Goal: Find specific page/section

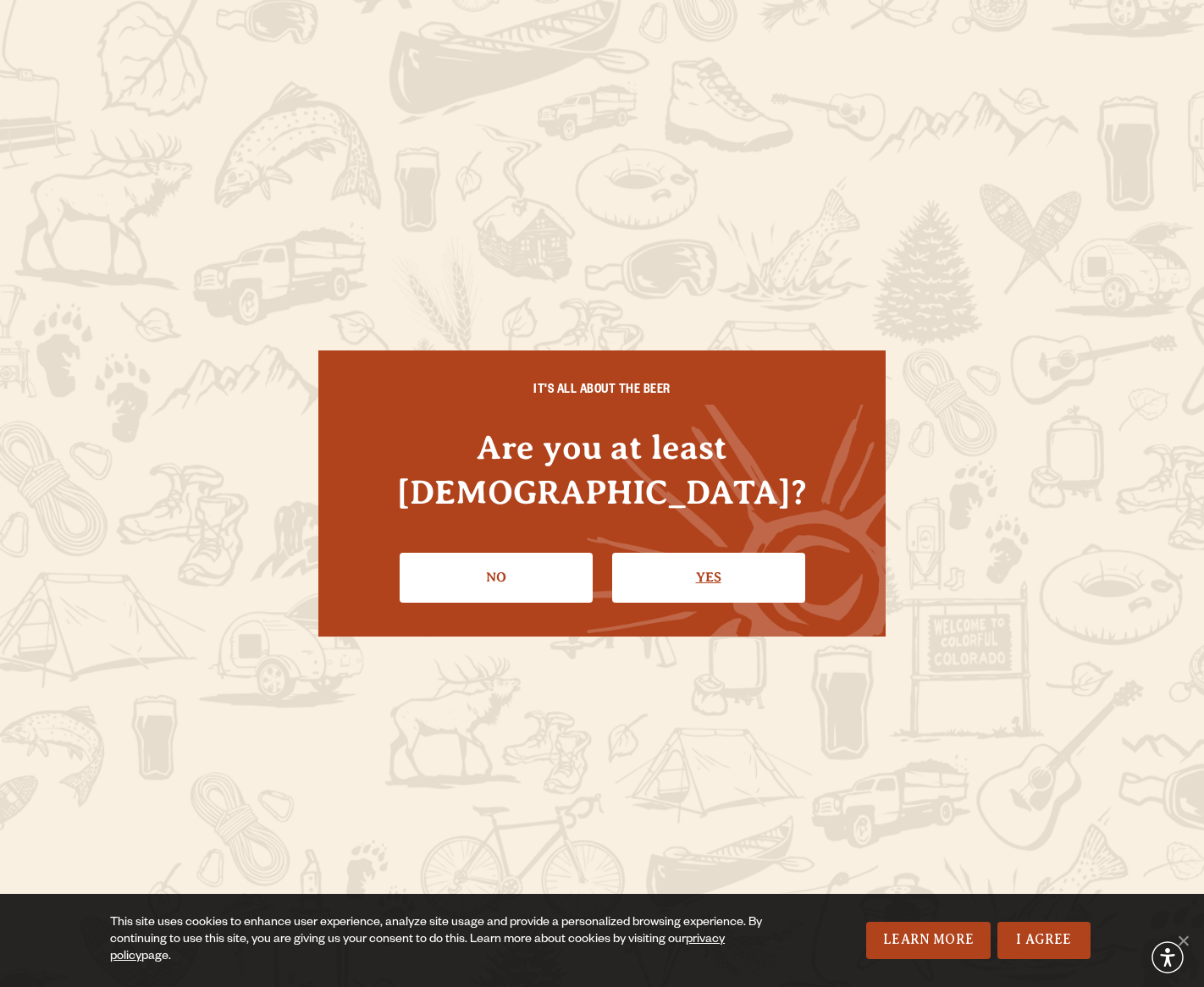
click at [709, 553] on link "Yes" at bounding box center [708, 578] width 193 height 49
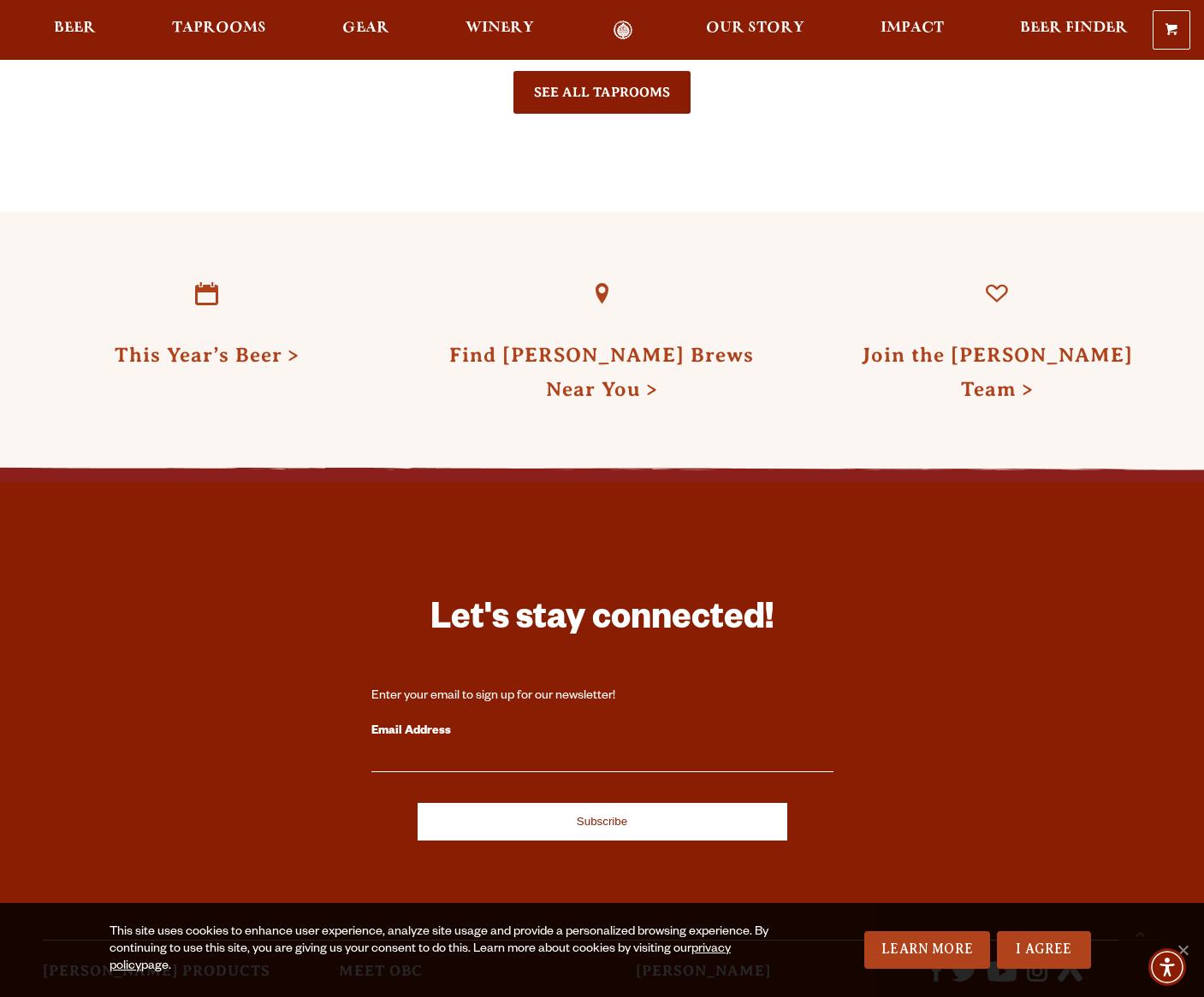
scroll to position [4629, 0]
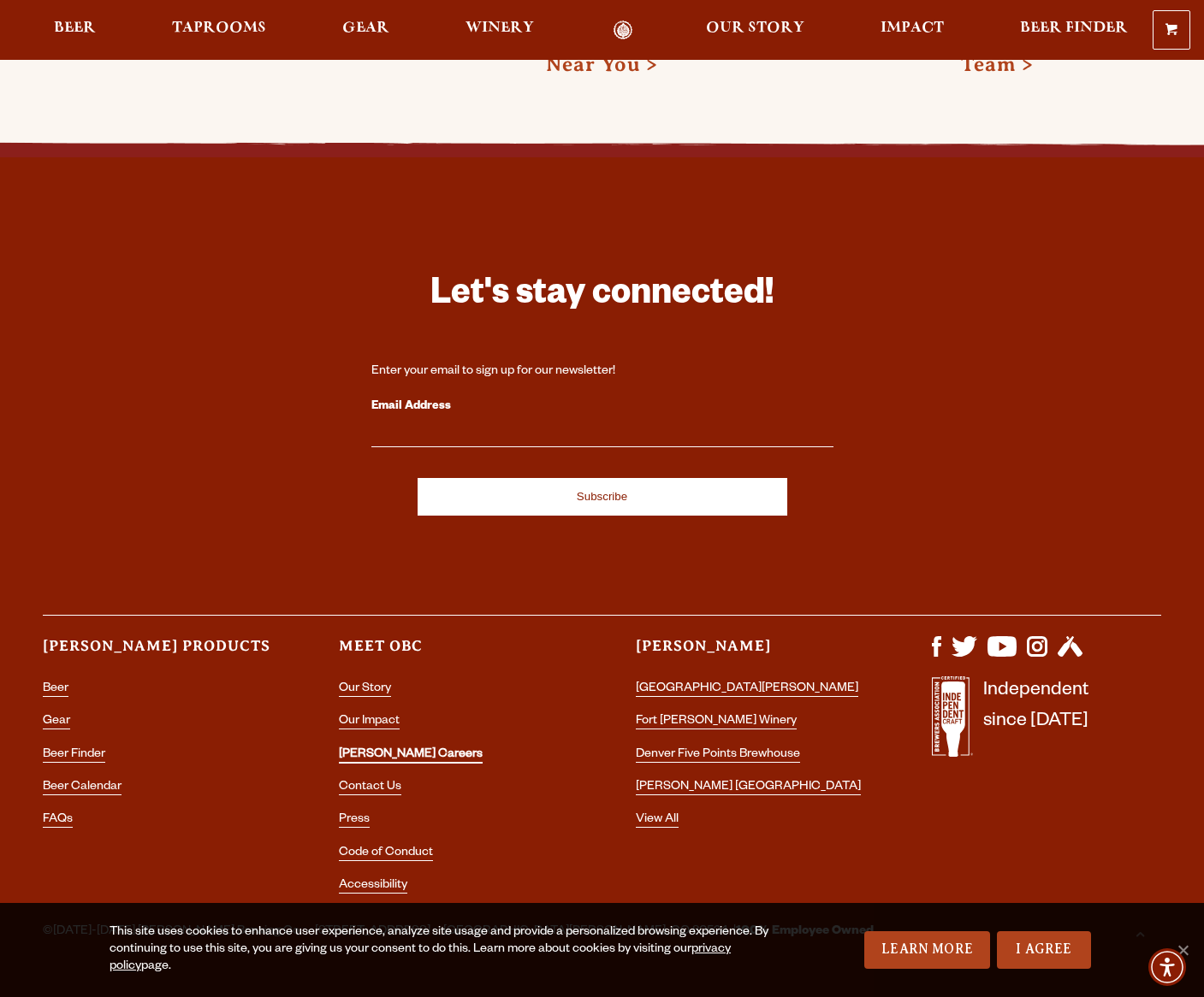
click at [355, 748] on link "[PERSON_NAME] Careers" at bounding box center [410, 756] width 144 height 15
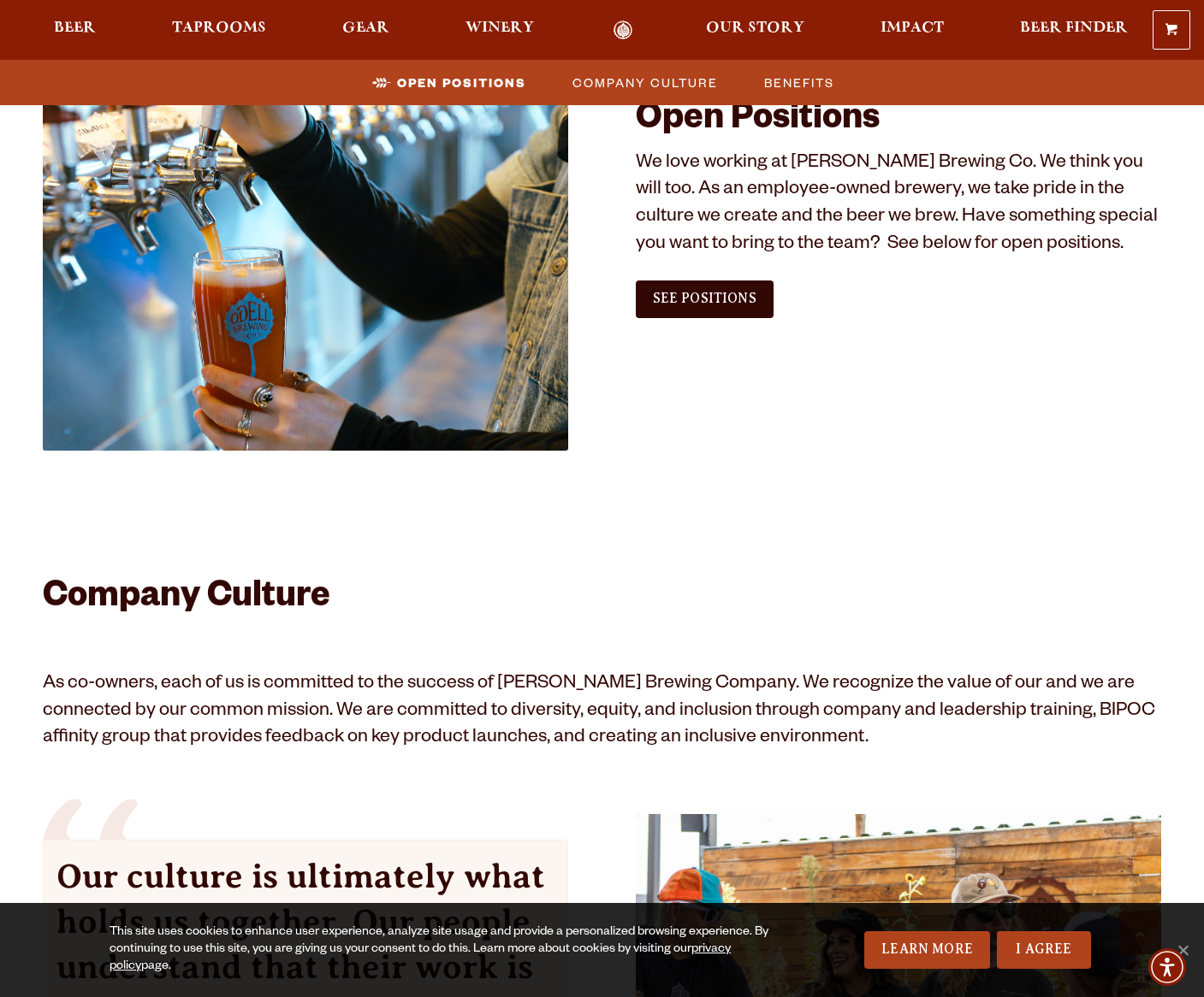
scroll to position [770, 0]
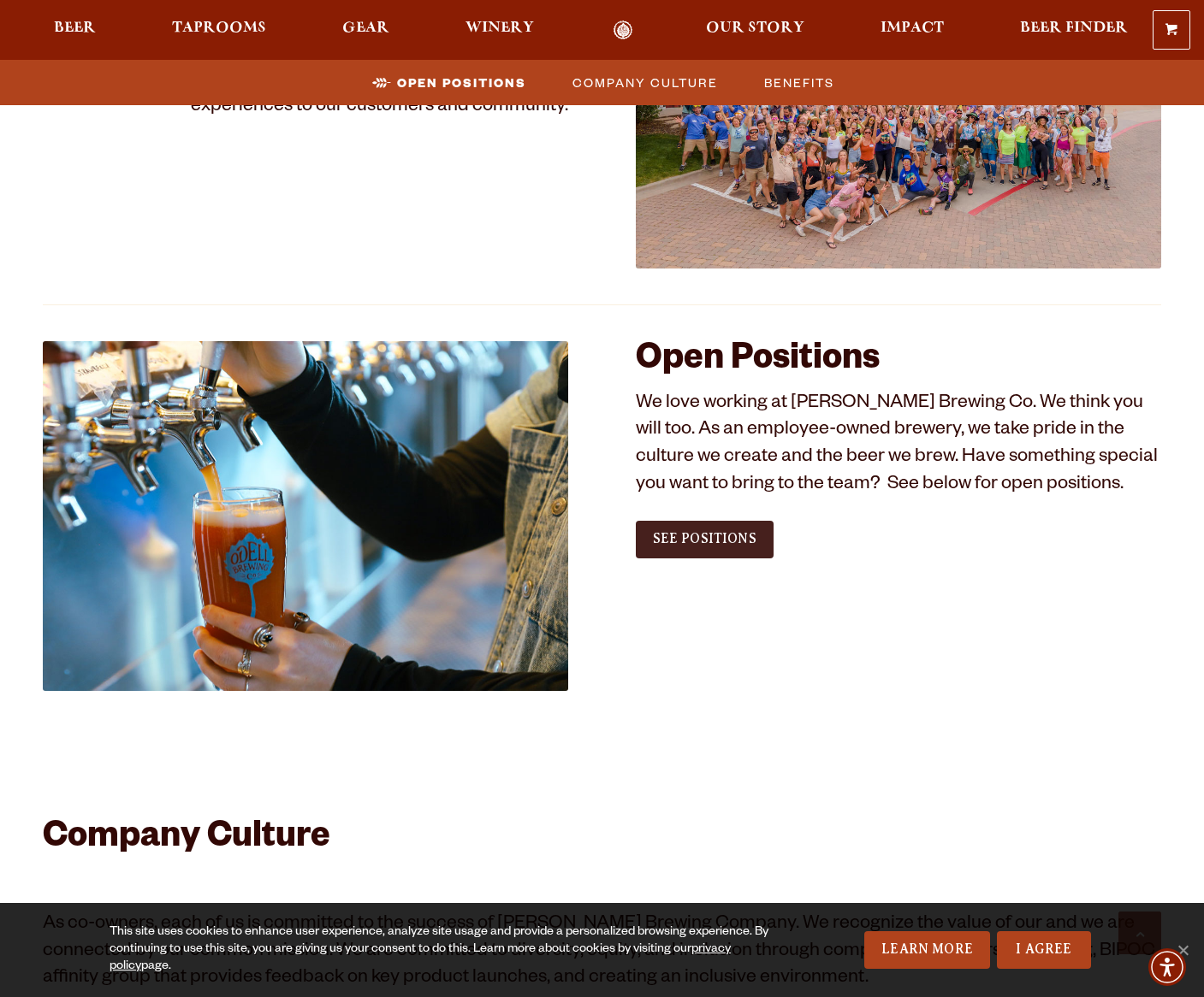
click at [691, 540] on span "See Positions" at bounding box center [704, 539] width 103 height 15
click at [710, 538] on span "See Positions" at bounding box center [704, 539] width 103 height 15
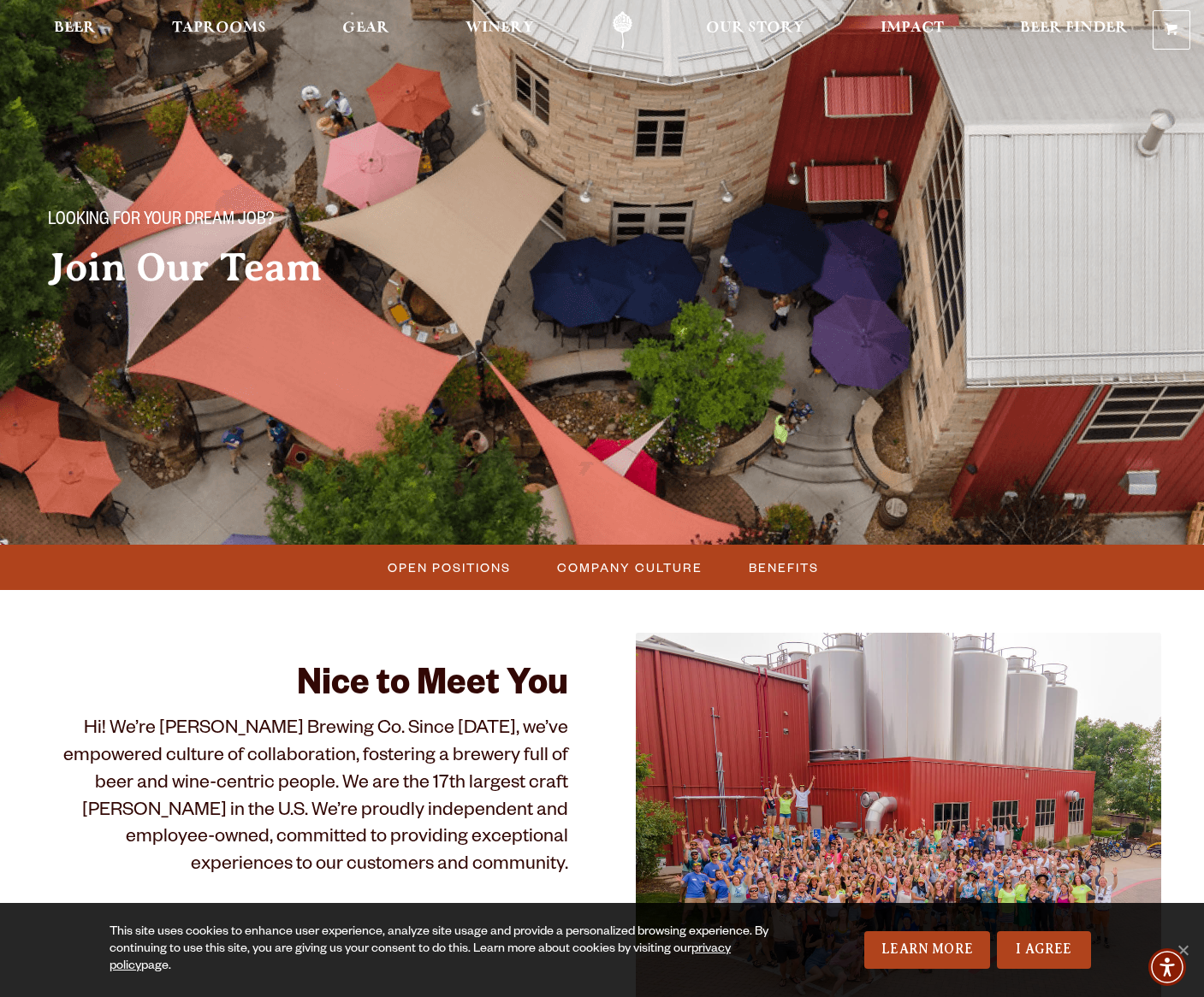
scroll to position [0, 0]
